Goal: Check status: Check status

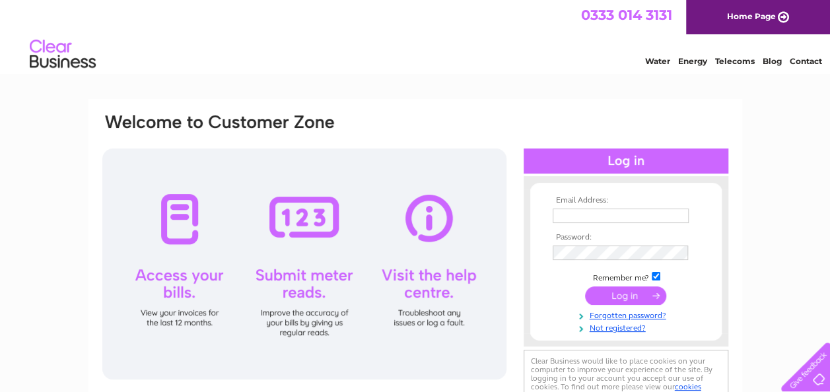
type input "admin@universalfp.com"
click at [612, 298] on input "submit" at bounding box center [625, 296] width 81 height 18
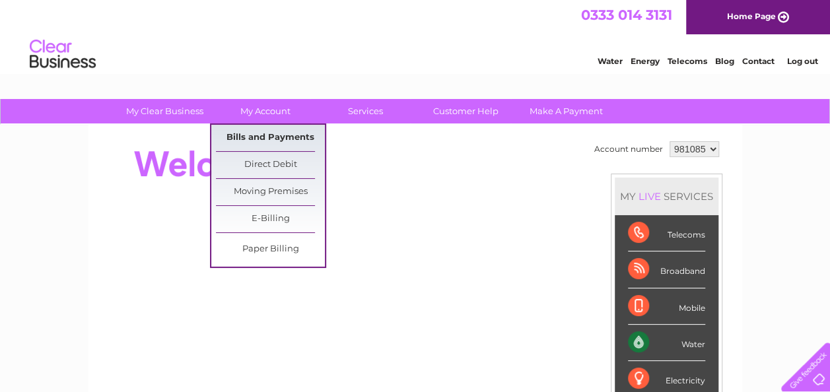
click at [275, 133] on link "Bills and Payments" at bounding box center [270, 138] width 109 height 26
